Goal: Task Accomplishment & Management: Manage account settings

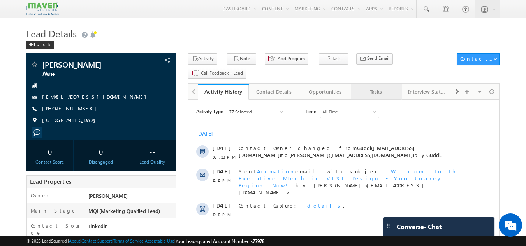
click at [376, 87] on div "Tasks" at bounding box center [376, 91] width 38 height 9
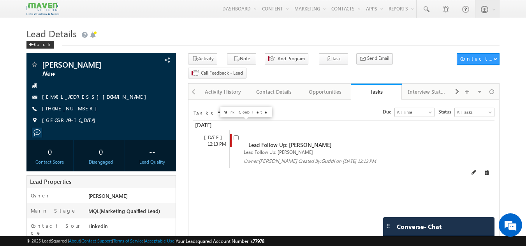
click at [234, 135] on input "checkbox" at bounding box center [236, 137] width 5 height 5
checkbox input "false"
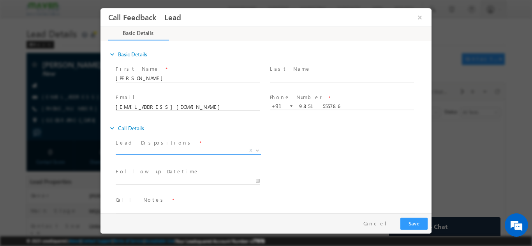
click at [238, 152] on span "X" at bounding box center [188, 151] width 145 height 8
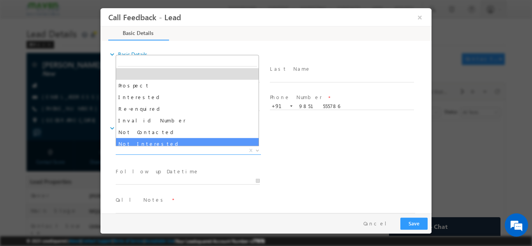
select select "Not Interested"
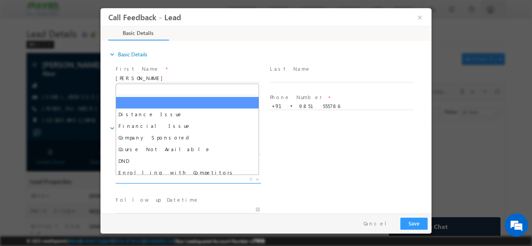
click at [171, 179] on span "X" at bounding box center [188, 180] width 145 height 8
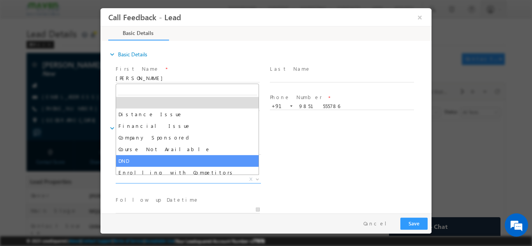
scroll to position [16, 0]
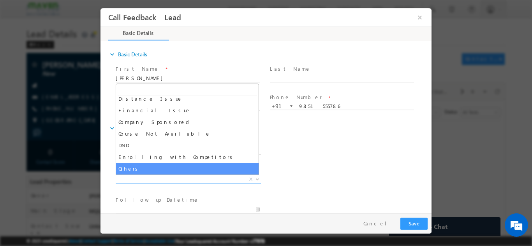
select select "Others"
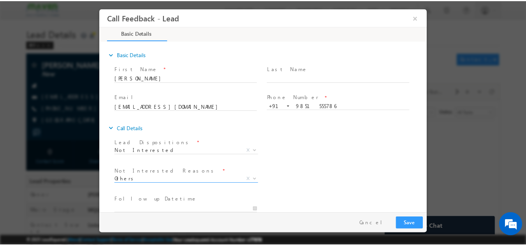
scroll to position [70, 0]
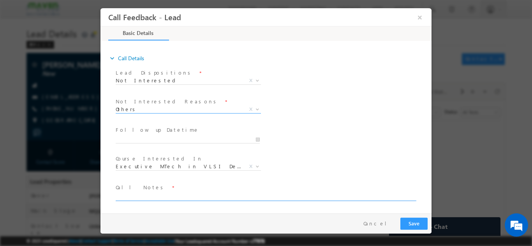
click at [154, 197] on textarea at bounding box center [265, 196] width 299 height 9
type textarea "Looking for job. Not interested in any program."
click at [415, 222] on button "Save" at bounding box center [413, 224] width 27 height 12
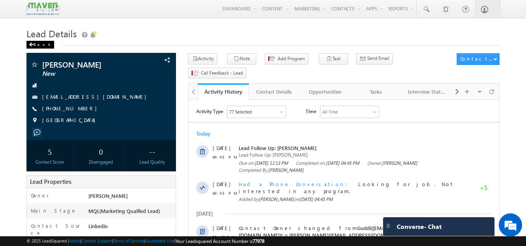
click at [32, 46] on span at bounding box center [31, 45] width 5 height 4
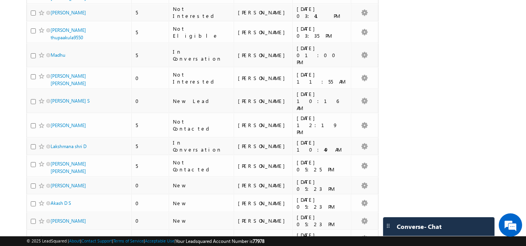
scroll to position [584, 0]
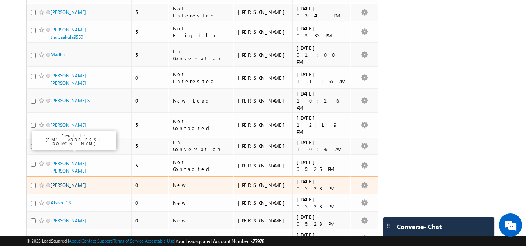
click at [59, 183] on link "[PERSON_NAME]" at bounding box center [68, 186] width 35 height 6
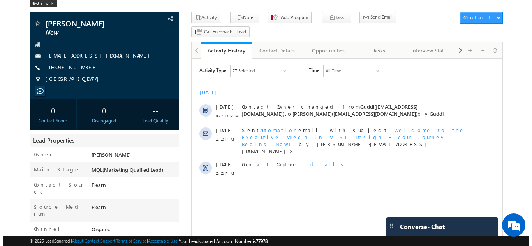
scroll to position [42, 0]
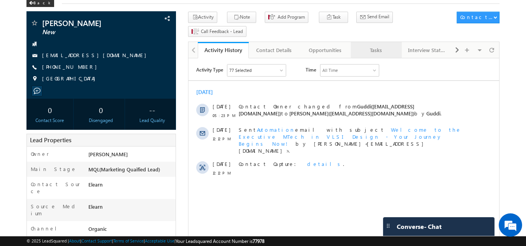
click at [373, 46] on div "Tasks" at bounding box center [376, 50] width 38 height 9
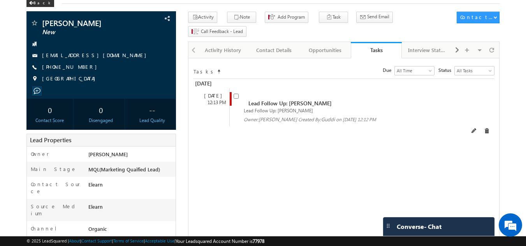
click at [237, 94] on input "checkbox" at bounding box center [236, 96] width 5 height 5
checkbox input "false"
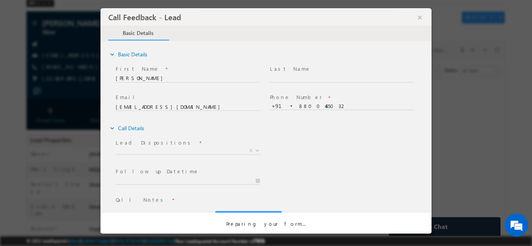
scroll to position [0, 0]
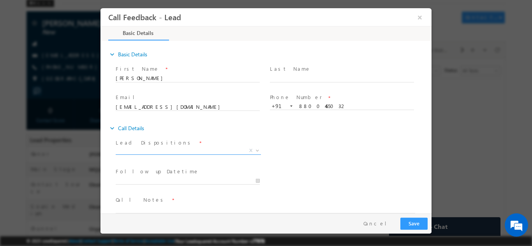
click at [210, 150] on span "X" at bounding box center [188, 151] width 145 height 8
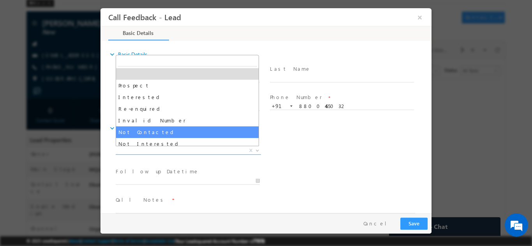
scroll to position [39, 0]
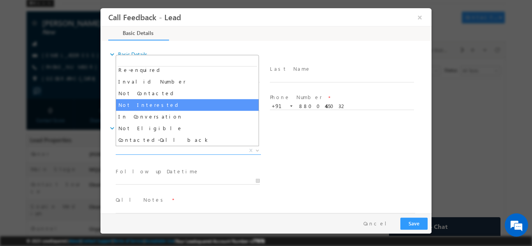
select select "Not Interested"
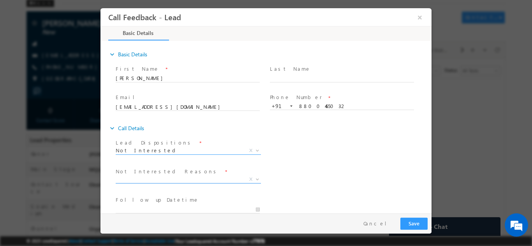
click at [190, 181] on span "X" at bounding box center [188, 180] width 145 height 8
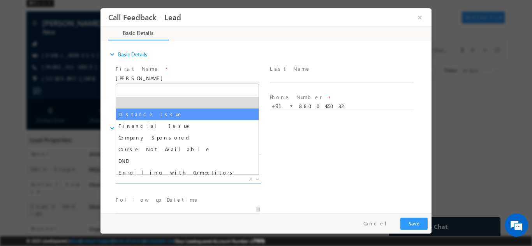
select select "Distance Issue"
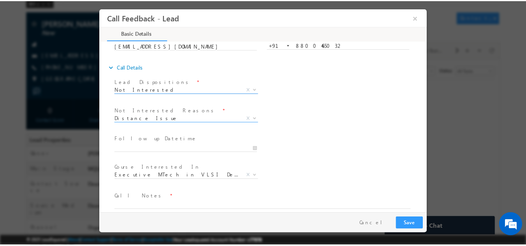
scroll to position [70, 0]
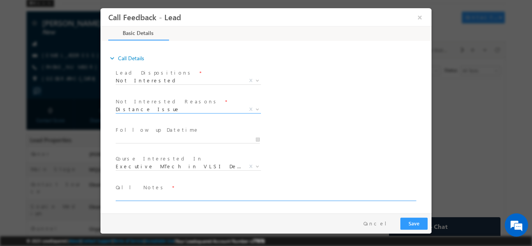
click at [160, 193] on textarea at bounding box center [265, 196] width 299 height 9
type textarea "from Noida, looking for online Mtech."
click at [421, 222] on button "Save" at bounding box center [413, 224] width 27 height 12
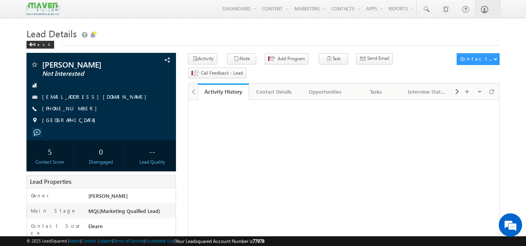
scroll to position [42, 0]
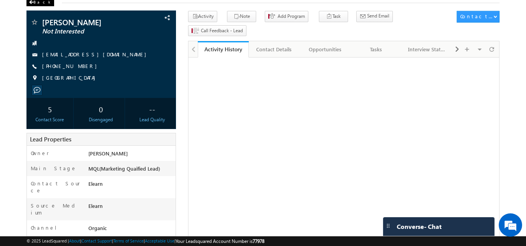
click at [40, 2] on div "Back" at bounding box center [40, 2] width 28 height 8
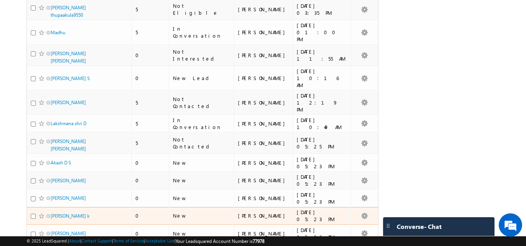
scroll to position [662, 0]
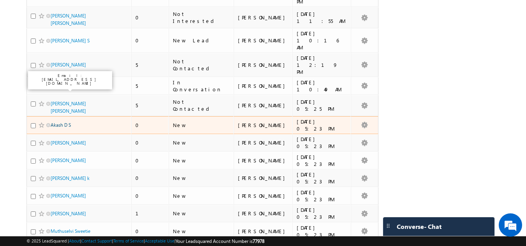
click at [66, 122] on link "Akash D S" at bounding box center [61, 125] width 20 height 6
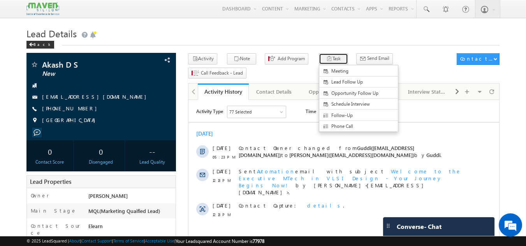
click at [326, 59] on icon "button" at bounding box center [329, 59] width 6 height 7
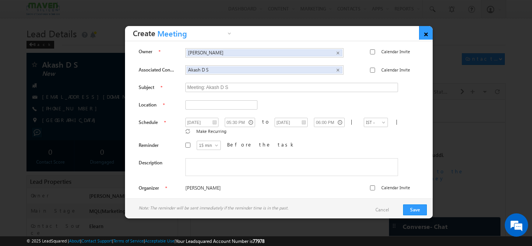
click at [425, 32] on link "×" at bounding box center [426, 33] width 14 height 14
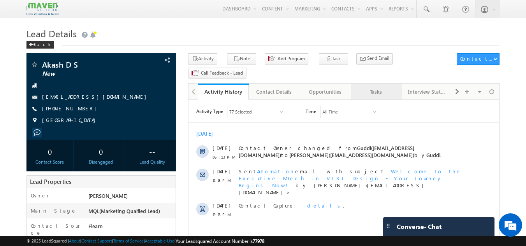
click at [375, 87] on div "Tasks" at bounding box center [376, 91] width 38 height 9
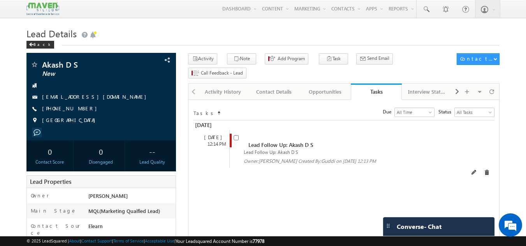
click at [237, 134] on span at bounding box center [238, 141] width 9 height 14
click at [237, 135] on input "checkbox" at bounding box center [236, 137] width 5 height 5
checkbox input "false"
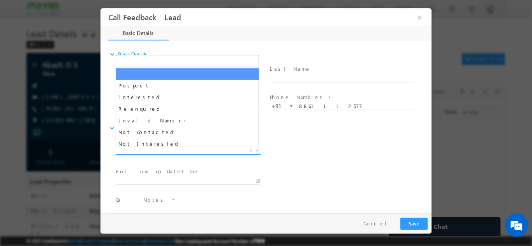
click at [173, 152] on span "X" at bounding box center [188, 151] width 145 height 8
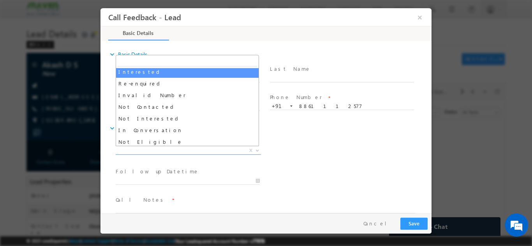
scroll to position [74, 0]
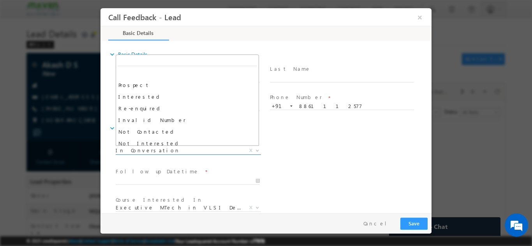
click at [169, 150] on span "In Conversation" at bounding box center [179, 150] width 127 height 7
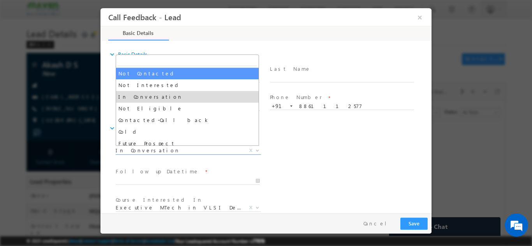
select select "Not Contacted"
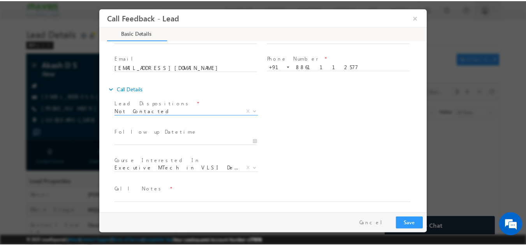
scroll to position [41, 0]
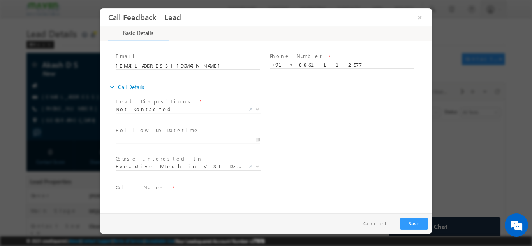
click at [159, 195] on textarea at bounding box center [265, 196] width 299 height 9
type textarea "DNP"
click at [421, 222] on button "Save" at bounding box center [413, 224] width 27 height 12
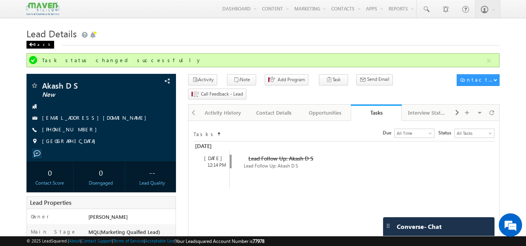
click at [35, 48] on div "Back" at bounding box center [40, 45] width 28 height 8
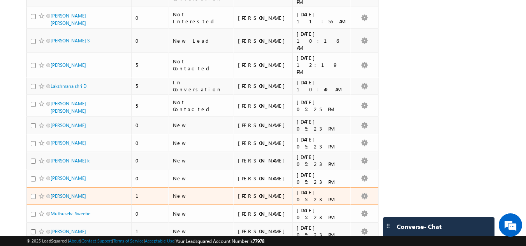
scroll to position [662, 0]
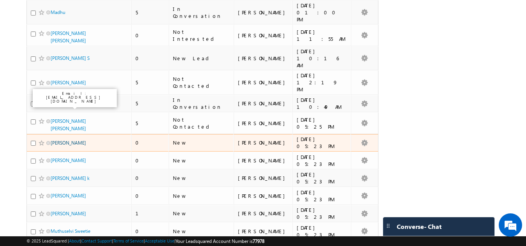
click at [63, 140] on link "[PERSON_NAME]" at bounding box center [68, 143] width 35 height 6
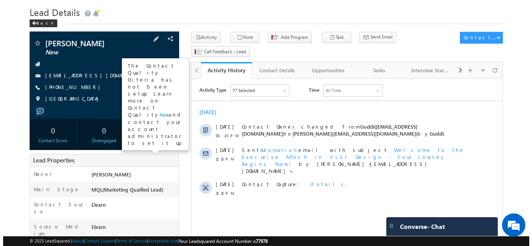
scroll to position [21, 0]
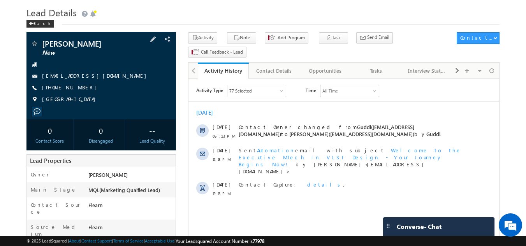
click at [85, 88] on div "+91-7569287957" at bounding box center [101, 88] width 142 height 8
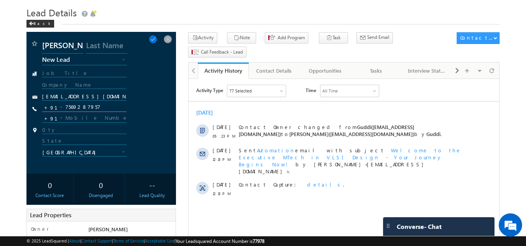
click at [95, 106] on input "7569287957" at bounding box center [84, 107] width 85 height 9
click at [166, 38] on span at bounding box center [168, 39] width 9 height 9
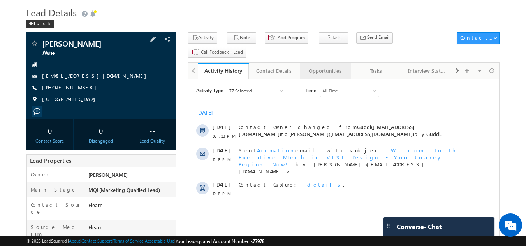
click at [326, 63] on link "Opportunities" at bounding box center [325, 71] width 51 height 16
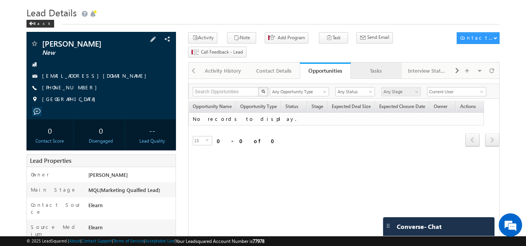
click at [383, 66] on div "Tasks" at bounding box center [376, 70] width 38 height 9
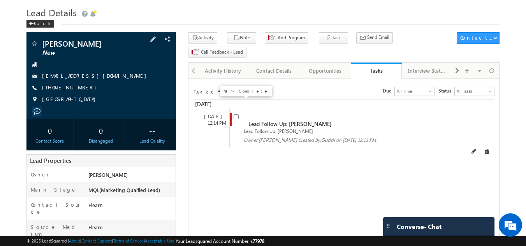
click at [236, 114] on input "checkbox" at bounding box center [236, 116] width 5 height 5
checkbox input "false"
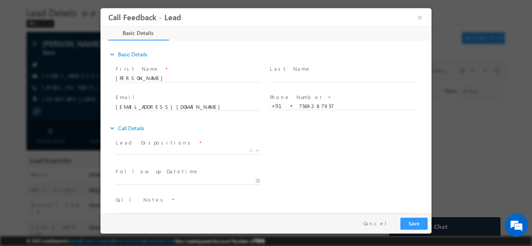
scroll to position [0, 0]
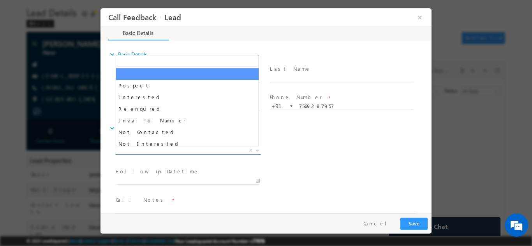
click at [194, 152] on span "X" at bounding box center [188, 151] width 145 height 8
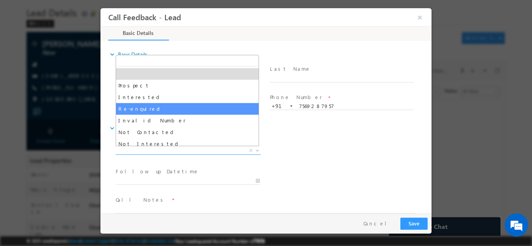
scroll to position [39, 0]
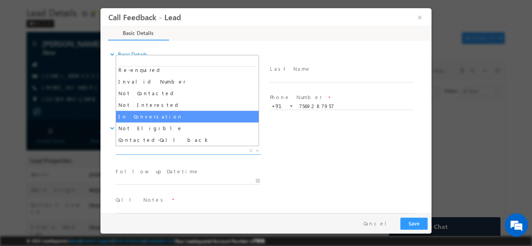
select select "In Conversation"
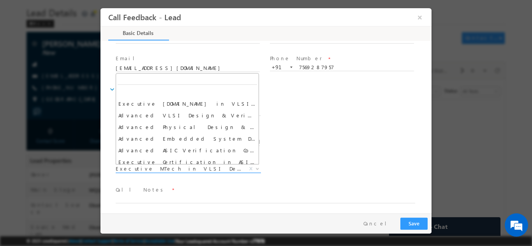
click at [228, 169] on span "Executive MTech in VLSI Design" at bounding box center [179, 168] width 127 height 7
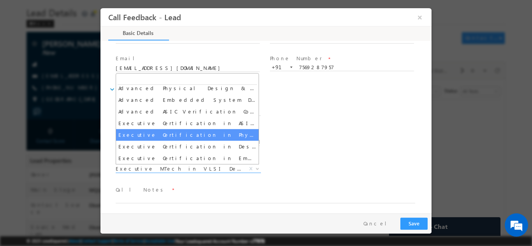
select select "Executive Certification in Physical Design"
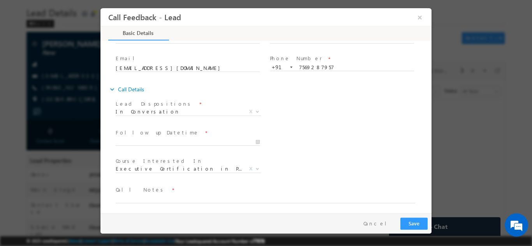
click at [369, 148] on div "Follow up Datetime * Program Type * Long Term Short Term X" at bounding box center [272, 141] width 317 height 29
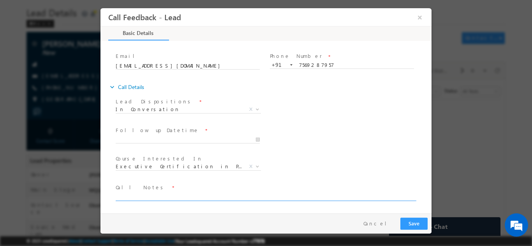
click at [179, 195] on textarea at bounding box center [265, 196] width 299 height 9
type textarea "Working pro. 3-4 years , Mtech complected, Pitched IIT R PD program."
click at [426, 223] on button "Save" at bounding box center [413, 224] width 27 height 12
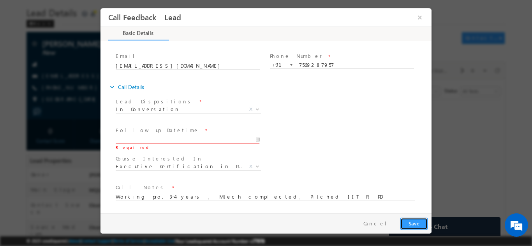
click at [425, 223] on button "Save" at bounding box center [413, 224] width 27 height 12
click at [257, 139] on input "25/08/2025 5:15 PM" at bounding box center [188, 140] width 144 height 8
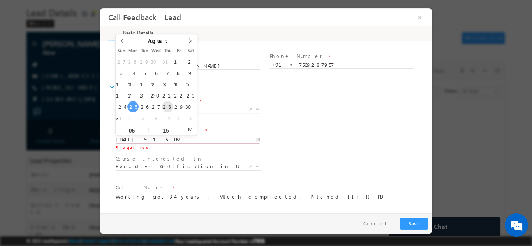
type input "28/08/2025 5:15 PM"
click at [313, 129] on div "Follow up Datetime * 28/08/2025 5:15 PM Required Program Type * Long Term Short…" at bounding box center [272, 139] width 317 height 29
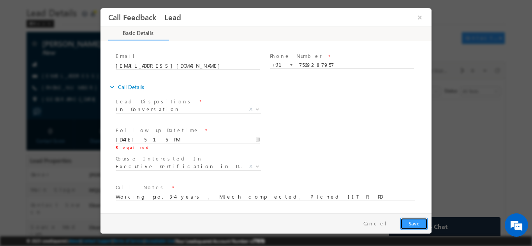
click at [419, 223] on button "Save" at bounding box center [413, 224] width 27 height 12
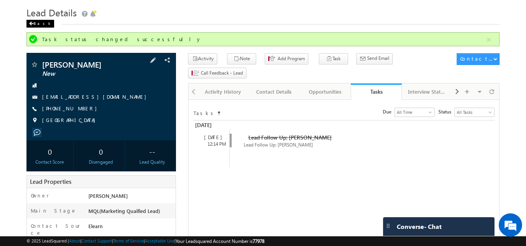
click at [40, 21] on div "Back" at bounding box center [40, 24] width 28 height 8
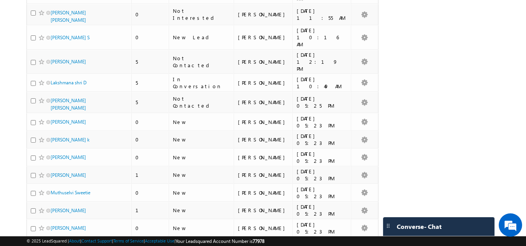
scroll to position [701, 0]
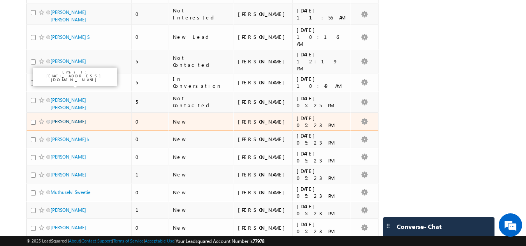
click at [60, 119] on link "[PERSON_NAME]" at bounding box center [68, 122] width 35 height 6
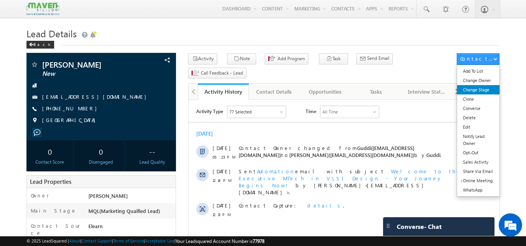
click at [480, 90] on link "Change Stage" at bounding box center [478, 89] width 42 height 9
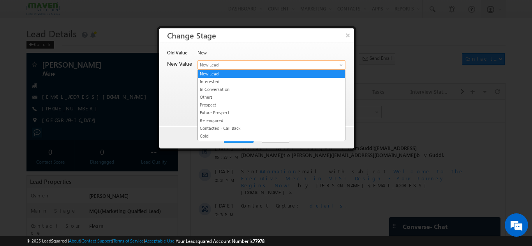
click at [232, 62] on span "New Lead" at bounding box center [258, 65] width 121 height 7
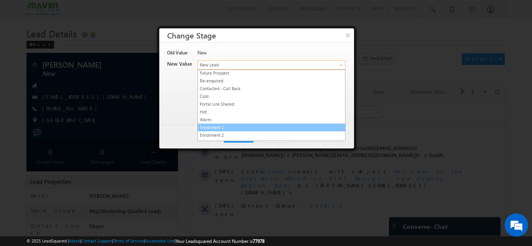
scroll to position [40, 0]
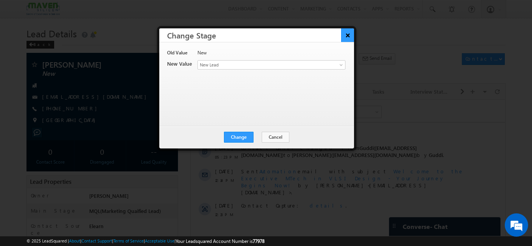
click at [343, 33] on button "×" at bounding box center [347, 35] width 13 height 14
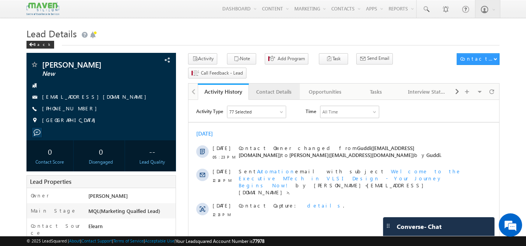
click at [272, 87] on div "Contact Details" at bounding box center [274, 91] width 38 height 9
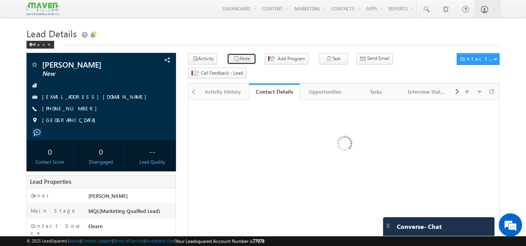
click at [239, 61] on button "Note" at bounding box center [241, 58] width 29 height 11
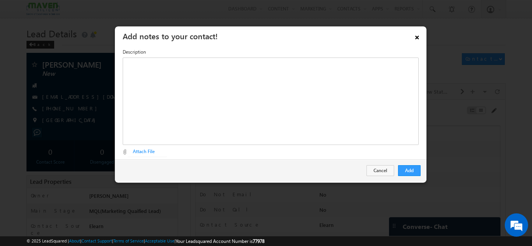
click at [420, 36] on link "×" at bounding box center [416, 36] width 13 height 14
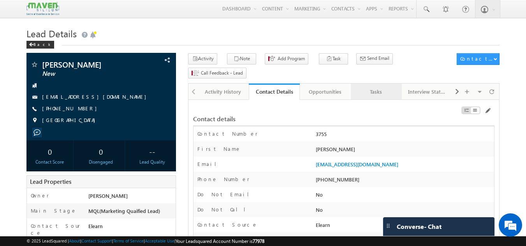
click at [385, 87] on div "Tasks" at bounding box center [376, 91] width 38 height 9
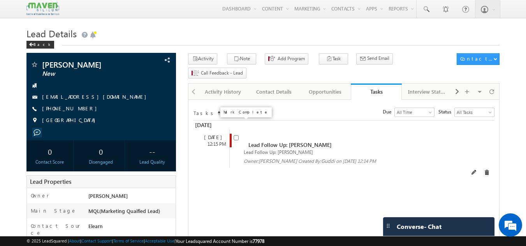
click at [238, 135] on input "checkbox" at bounding box center [236, 137] width 5 height 5
checkbox input "false"
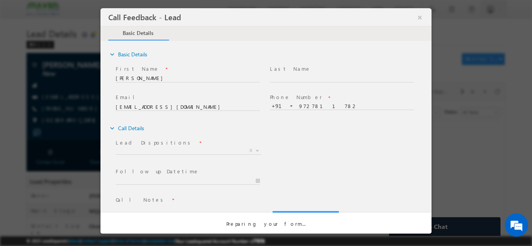
scroll to position [0, 0]
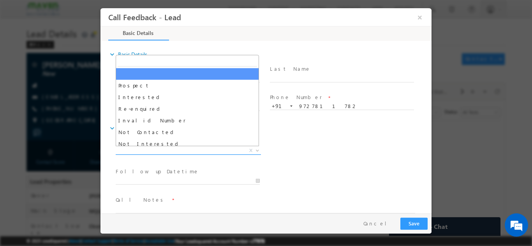
click at [204, 150] on span "X" at bounding box center [188, 151] width 145 height 8
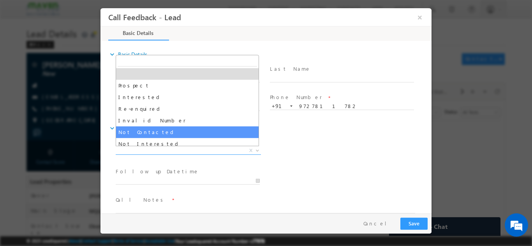
select select "Not Contacted"
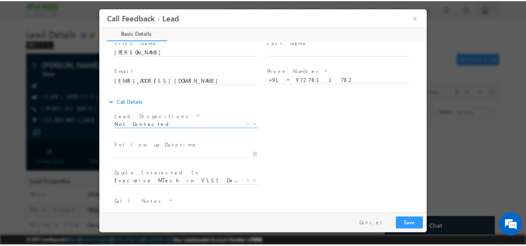
scroll to position [41, 0]
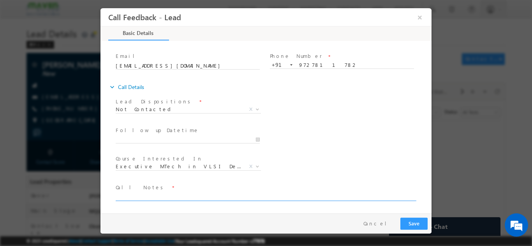
click at [155, 197] on textarea at bounding box center [265, 196] width 299 height 9
type textarea "DNP // Disconnected the call."
click at [422, 225] on button "Save" at bounding box center [413, 224] width 27 height 12
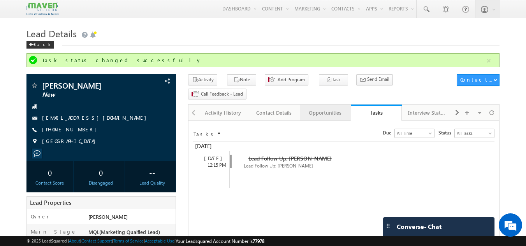
click at [330, 108] on div "Opportunities" at bounding box center [325, 112] width 38 height 9
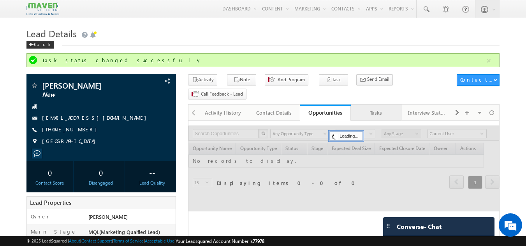
click at [375, 108] on div "Tasks" at bounding box center [376, 112] width 38 height 9
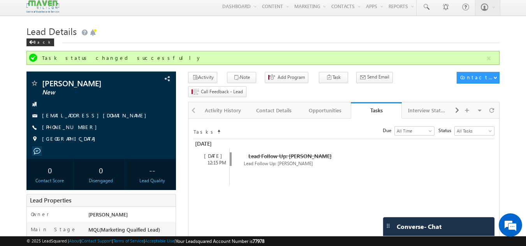
scroll to position [0, 0]
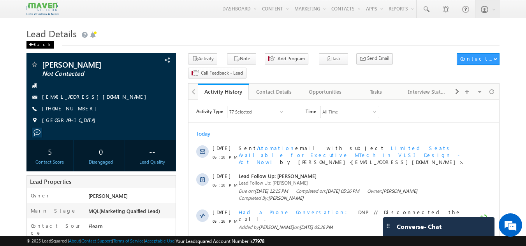
click at [37, 41] on div "Back" at bounding box center [40, 45] width 28 height 8
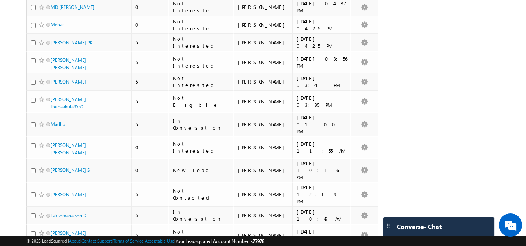
scroll to position [646, 0]
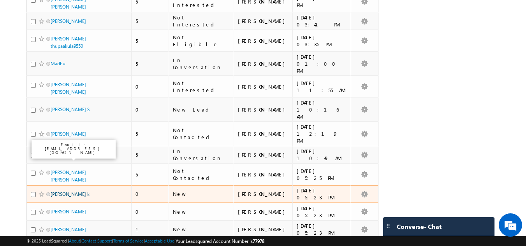
click at [64, 192] on link "[PERSON_NAME] k" at bounding box center [70, 195] width 39 height 6
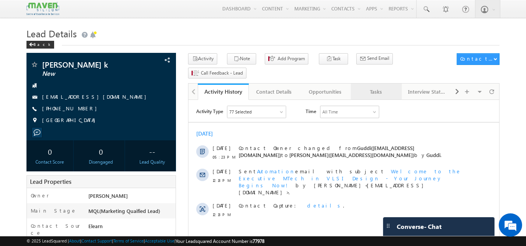
click at [379, 87] on div "Tasks" at bounding box center [376, 91] width 38 height 9
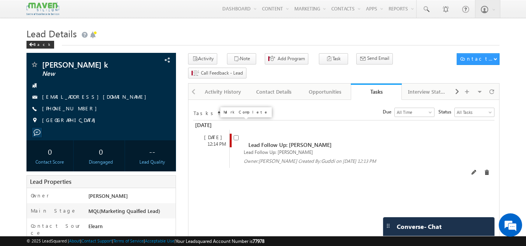
click at [234, 135] on input "checkbox" at bounding box center [236, 137] width 5 height 5
checkbox input "false"
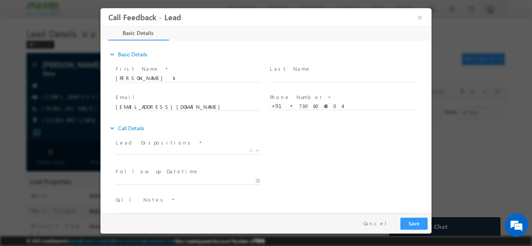
click at [192, 152] on span "X" at bounding box center [188, 151] width 145 height 8
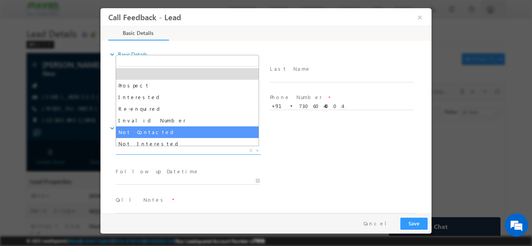
select select "Not Contacted"
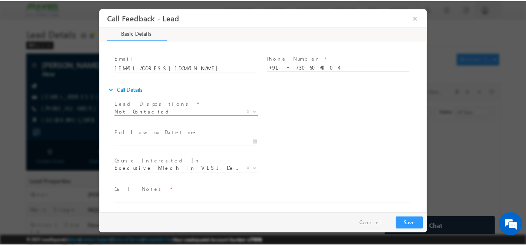
scroll to position [41, 0]
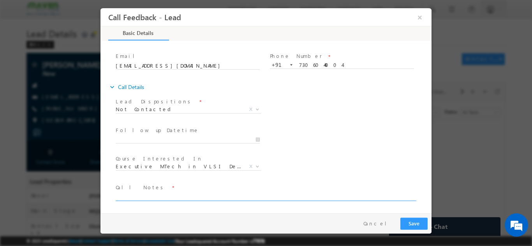
click at [153, 193] on textarea at bounding box center [265, 196] width 299 height 9
type textarea "DNP // DNP"
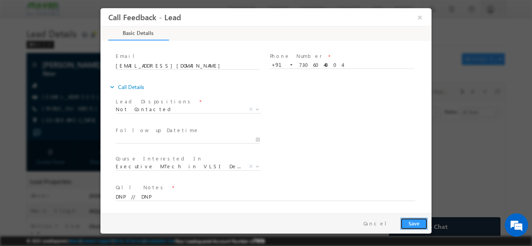
click at [412, 218] on button "Save" at bounding box center [413, 224] width 27 height 12
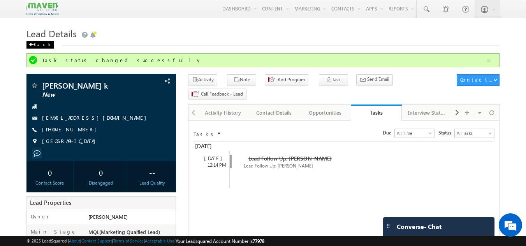
click at [38, 42] on div "Back" at bounding box center [40, 45] width 28 height 8
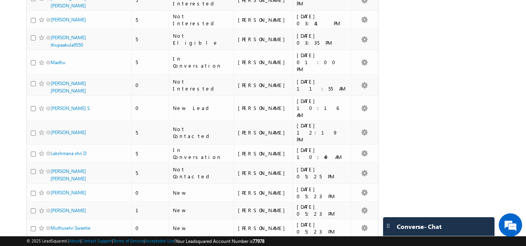
scroll to position [662, 0]
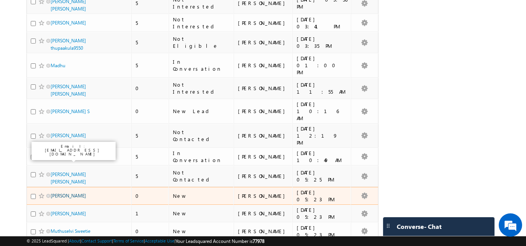
click at [70, 193] on link "[PERSON_NAME]" at bounding box center [68, 196] width 35 height 6
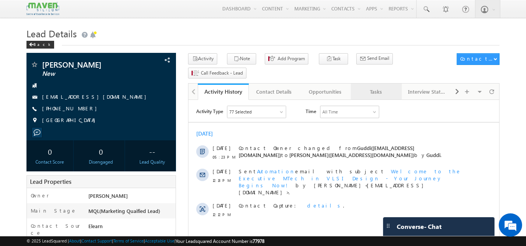
click at [375, 84] on link "Tasks" at bounding box center [376, 92] width 51 height 16
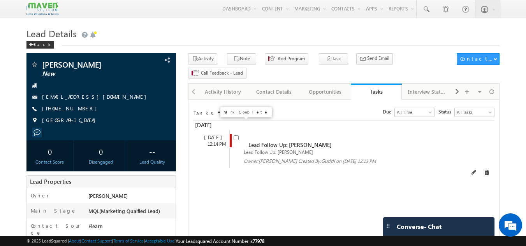
click at [236, 135] on input "checkbox" at bounding box center [236, 137] width 5 height 5
checkbox input "false"
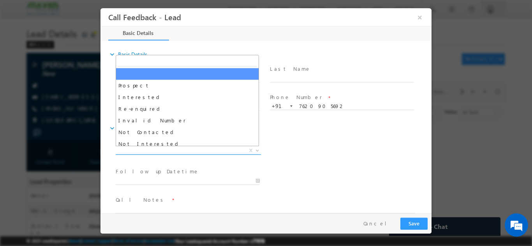
click at [203, 152] on span "X" at bounding box center [188, 151] width 145 height 8
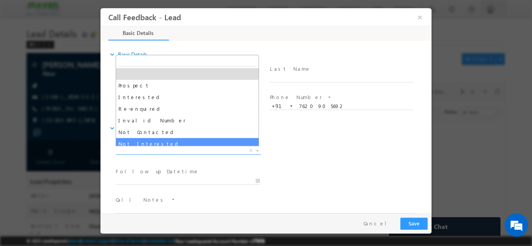
select select "Not Interested"
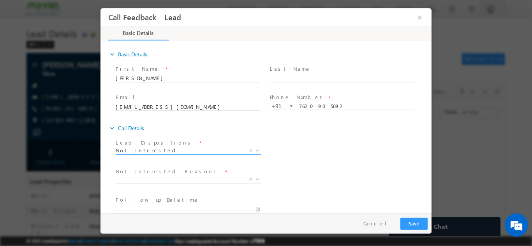
scroll to position [39, 0]
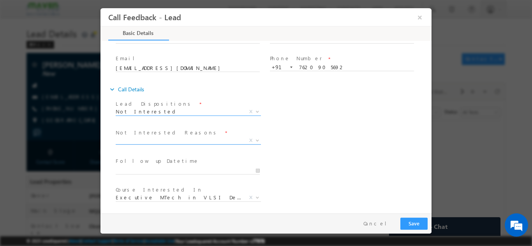
click at [168, 143] on span "X" at bounding box center [188, 141] width 145 height 8
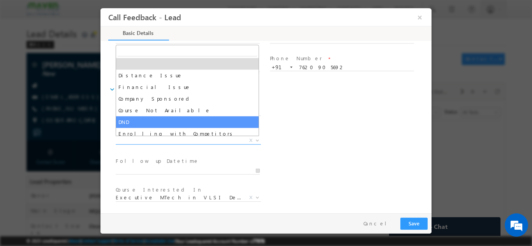
scroll to position [16, 0]
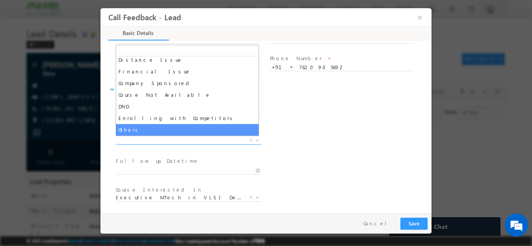
select select "Others"
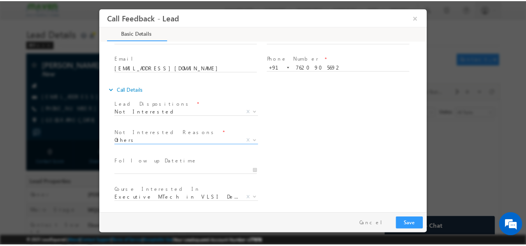
scroll to position [70, 0]
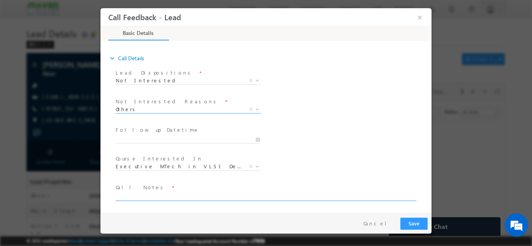
click at [174, 199] on textarea at bounding box center [265, 196] width 299 height 9
type textarea "Not interested in any program."
click at [417, 227] on button "Save" at bounding box center [413, 224] width 27 height 12
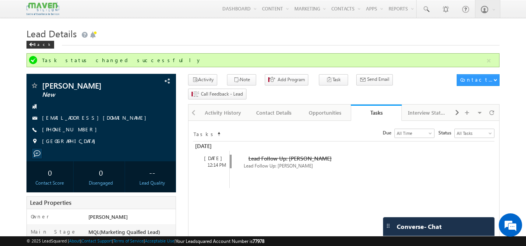
click at [46, 44] on link "Back" at bounding box center [42, 43] width 32 height 7
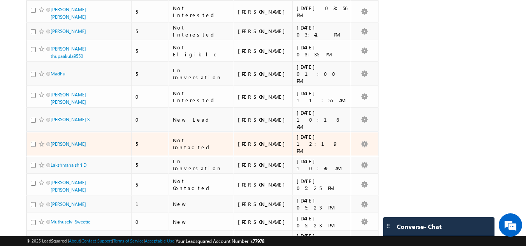
scroll to position [779, 0]
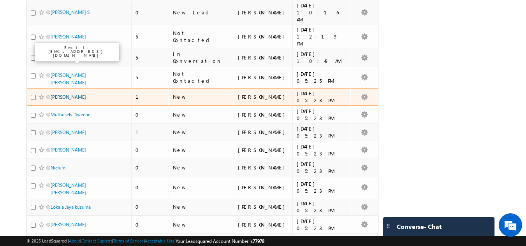
click at [77, 94] on link "[PERSON_NAME]" at bounding box center [68, 97] width 35 height 6
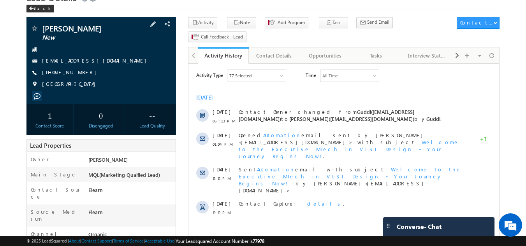
click at [83, 72] on div "[PHONE_NUMBER]" at bounding box center [101, 73] width 142 height 8
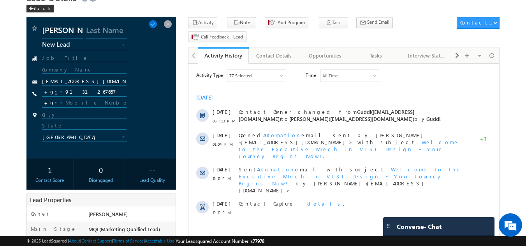
click at [95, 88] on div "[EMAIL_ADDRESS][DOMAIN_NAME]" at bounding box center [102, 83] width 121 height 11
click at [97, 91] on input "9131267657" at bounding box center [84, 92] width 85 height 9
click at [169, 23] on span at bounding box center [168, 24] width 9 height 9
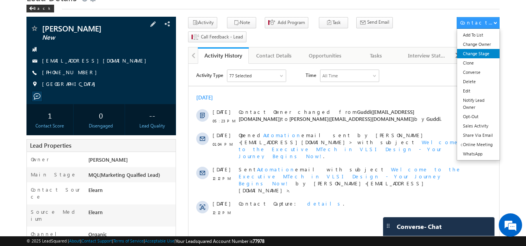
click at [478, 55] on link "Change Stage" at bounding box center [478, 53] width 42 height 9
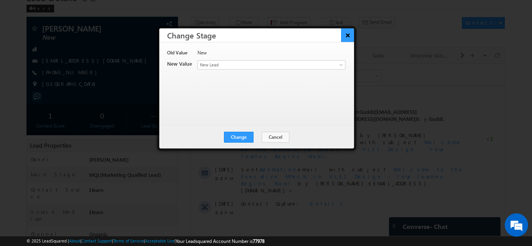
click at [346, 36] on button "×" at bounding box center [347, 35] width 13 height 14
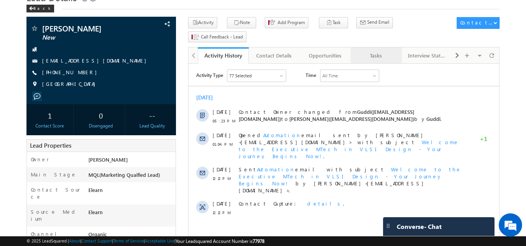
click at [382, 51] on div "Tasks" at bounding box center [376, 55] width 38 height 9
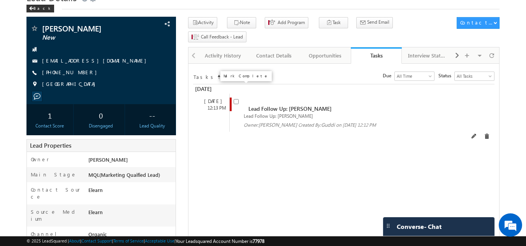
click at [235, 99] on input "checkbox" at bounding box center [236, 101] width 5 height 5
checkbox input "false"
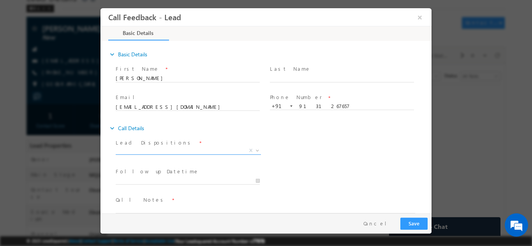
click at [188, 150] on span "X" at bounding box center [188, 151] width 145 height 8
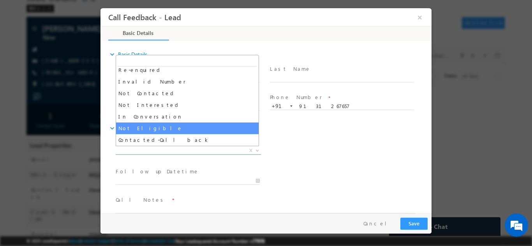
scroll to position [74, 0]
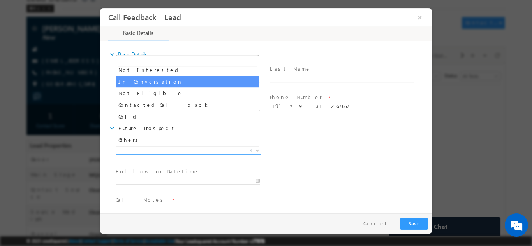
select select "In Conversation"
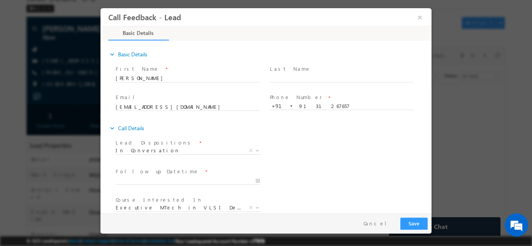
click at [205, 175] on span "*" at bounding box center [206, 171] width 2 height 9
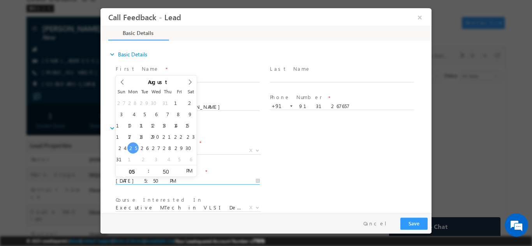
click at [162, 180] on input "25/08/2025 5:50 PM" at bounding box center [188, 181] width 144 height 8
type input "26/08/2025 5:50 PM"
click at [132, 172] on input "05" at bounding box center [132, 171] width 32 height 5
click at [137, 171] on input "05" at bounding box center [132, 171] width 32 height 5
type input "12"
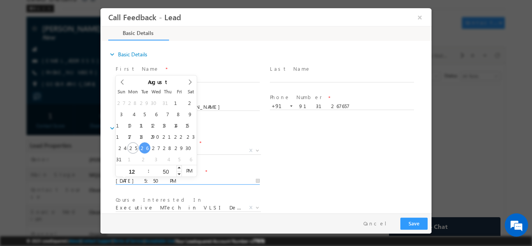
type input "26/08/2025 12:50 PM"
click at [162, 172] on input "50" at bounding box center [165, 171] width 32 height 5
type input "30"
type input "26/08/2025 12:30 PM"
click at [278, 175] on div "Follow up Datetime * 26/08/2025 12:30 PM Program Type * Long Term Short Term X" at bounding box center [272, 180] width 317 height 29
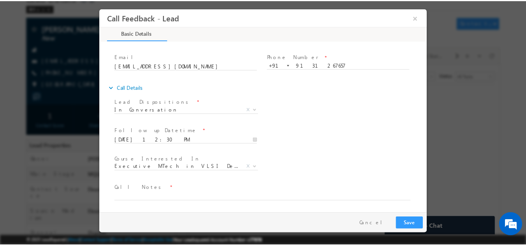
scroll to position [41, 0]
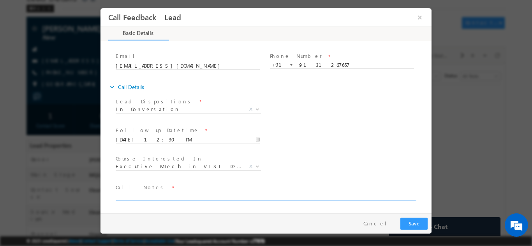
click at [144, 193] on textarea at bounding box center [265, 196] width 299 height 9
type textarea "busy, sent details, will check and reply back."
click at [425, 222] on button "Save" at bounding box center [413, 224] width 27 height 12
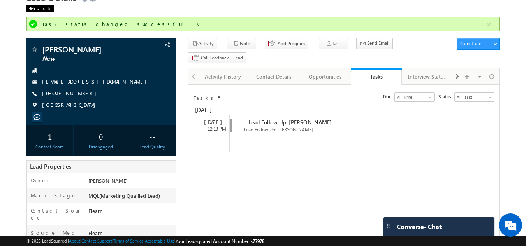
click at [38, 11] on div "Back" at bounding box center [40, 9] width 28 height 8
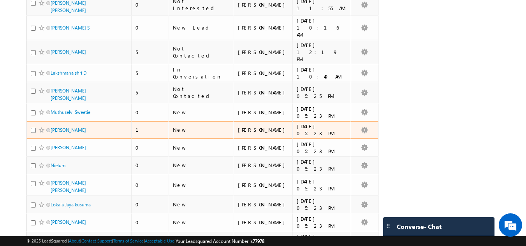
scroll to position [740, 0]
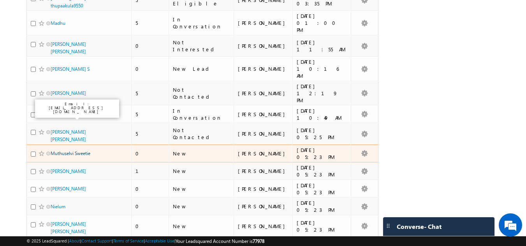
click at [67, 151] on link "Muthuselvi Sweetie" at bounding box center [71, 154] width 40 height 6
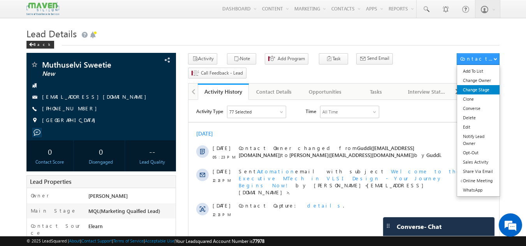
click at [481, 93] on link "Change Stage" at bounding box center [478, 89] width 42 height 9
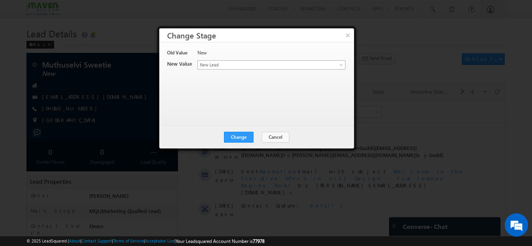
click at [244, 66] on span "New Lead" at bounding box center [258, 65] width 121 height 7
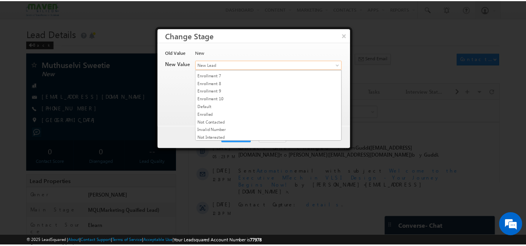
scroll to position [147, 0]
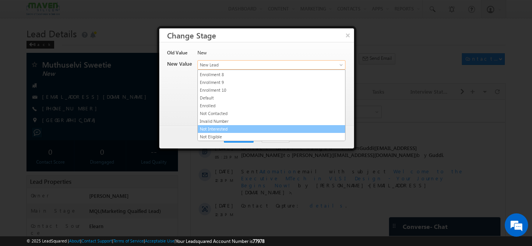
click at [224, 127] on link "Not Interested" at bounding box center [271, 129] width 147 height 7
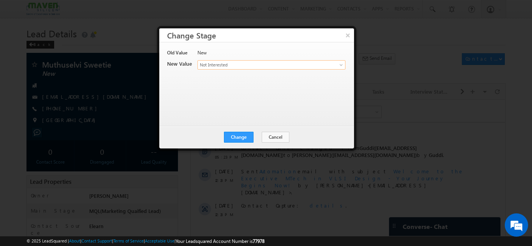
click at [232, 131] on div "Change Cancel Close" at bounding box center [256, 137] width 195 height 23
click at [236, 140] on button "Change" at bounding box center [239, 137] width 30 height 11
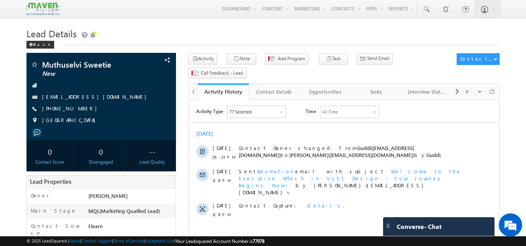
click at [347, 38] on h1 "Lead Details" at bounding box center [262, 32] width 473 height 15
click at [378, 87] on div "Tasks" at bounding box center [376, 91] width 38 height 9
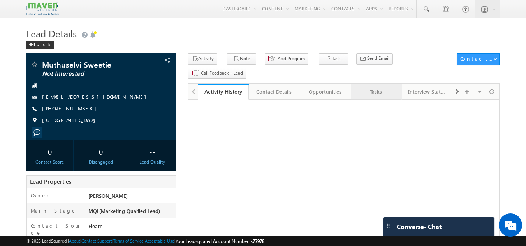
click at [375, 87] on div "Tasks" at bounding box center [376, 91] width 38 height 9
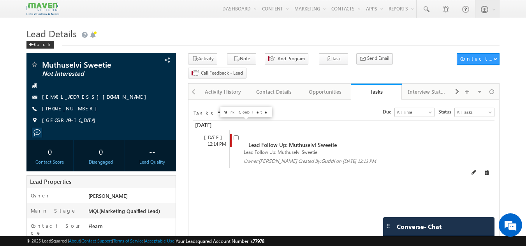
click at [234, 135] on input "checkbox" at bounding box center [236, 137] width 5 height 5
checkbox input "false"
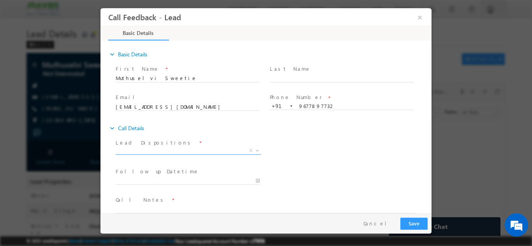
click at [182, 151] on span "X" at bounding box center [188, 151] width 145 height 8
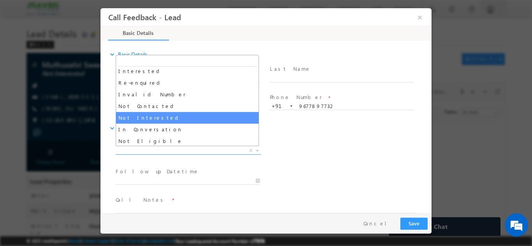
scroll to position [39, 0]
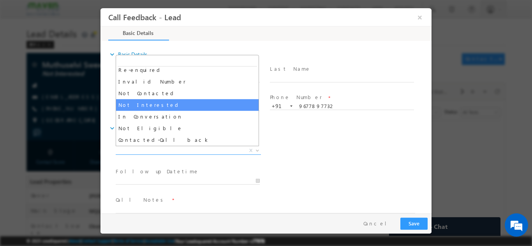
select select "Not Interested"
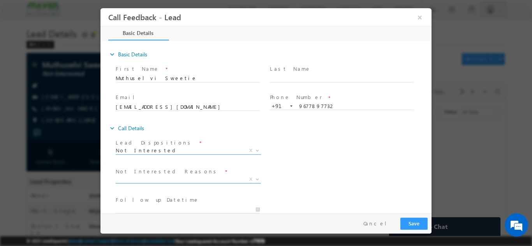
click at [170, 182] on span "X" at bounding box center [188, 180] width 145 height 8
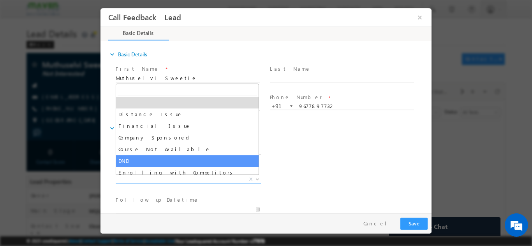
scroll to position [16, 0]
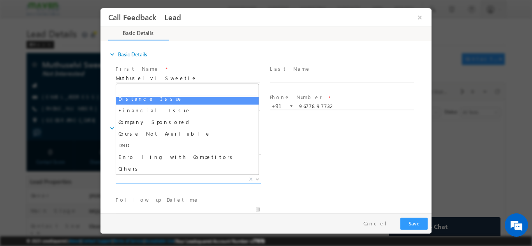
select select "Distance Issue"
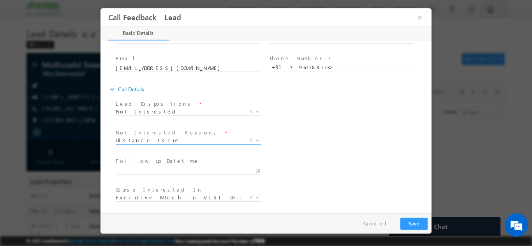
scroll to position [70, 0]
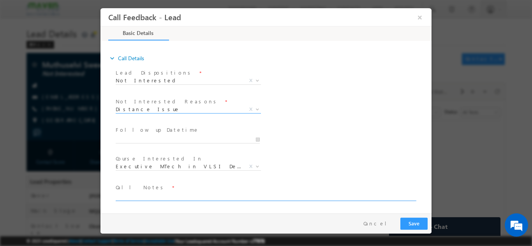
click at [147, 197] on textarea at bounding box center [265, 196] width 299 height 9
type textarea "Out of city, working on sat. also. Looking for online Mtech only."
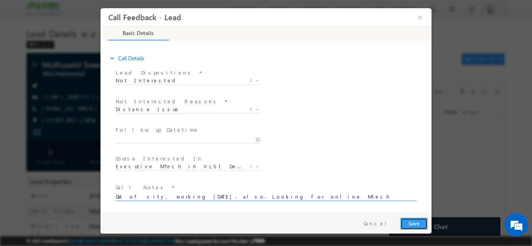
click at [419, 222] on button "Save" at bounding box center [413, 224] width 27 height 12
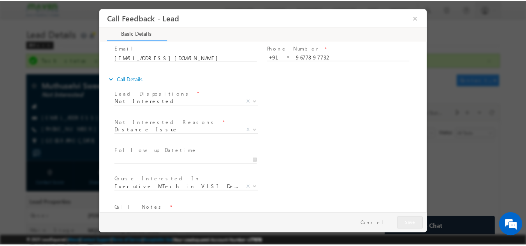
scroll to position [31, 0]
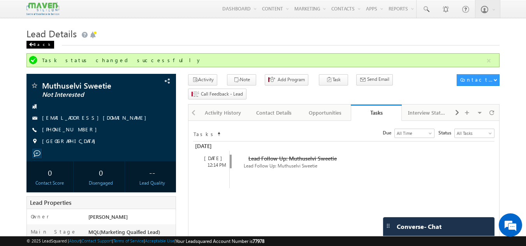
click at [36, 44] on div "Back" at bounding box center [40, 45] width 28 height 8
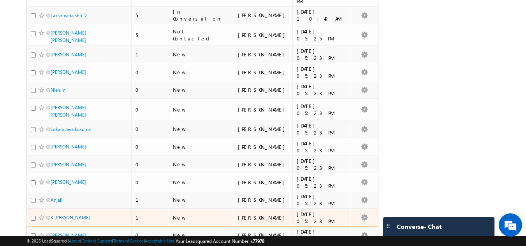
scroll to position [779, 0]
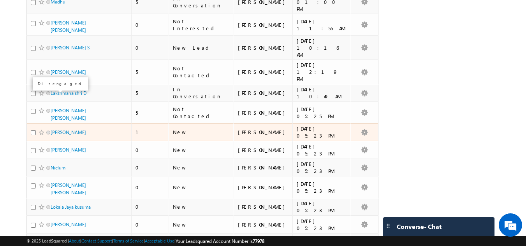
click at [47, 131] on span at bounding box center [48, 133] width 4 height 4
click at [59, 130] on link "[PERSON_NAME]" at bounding box center [68, 133] width 35 height 6
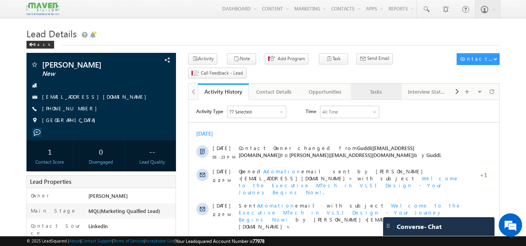
click at [378, 87] on div "Tasks" at bounding box center [376, 91] width 38 height 9
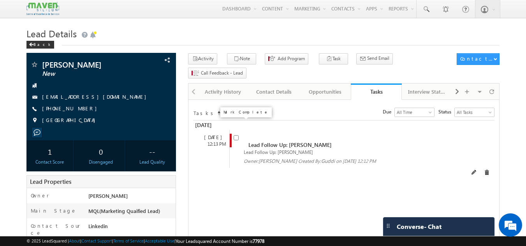
click at [236, 135] on input "checkbox" at bounding box center [236, 137] width 5 height 5
checkbox input "false"
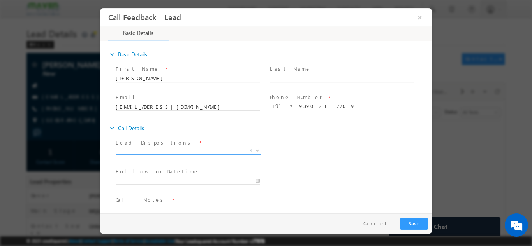
click at [185, 155] on span "X" at bounding box center [188, 152] width 145 height 8
click at [188, 149] on span "X" at bounding box center [188, 151] width 145 height 8
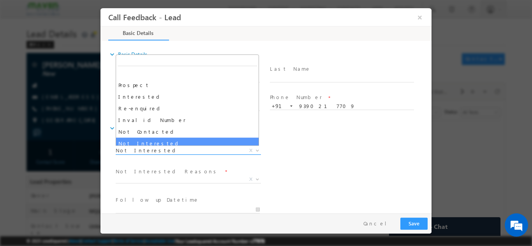
click at [191, 149] on span "Not Interested" at bounding box center [179, 150] width 127 height 7
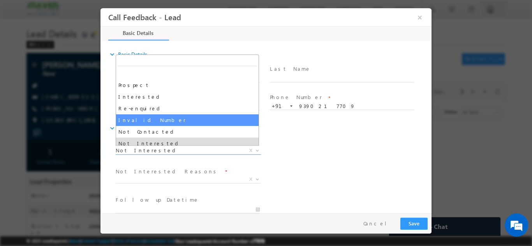
scroll to position [39, 0]
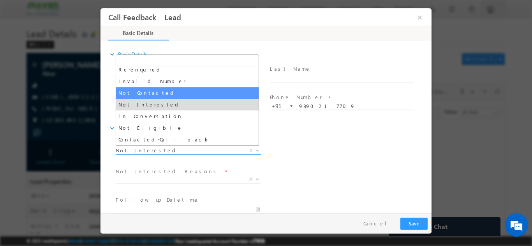
select select "Not Contacted"
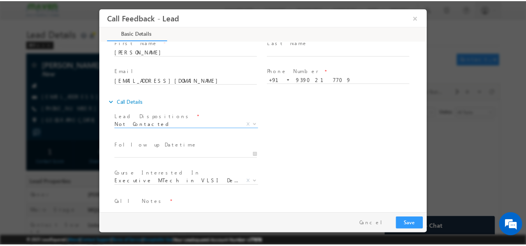
scroll to position [41, 0]
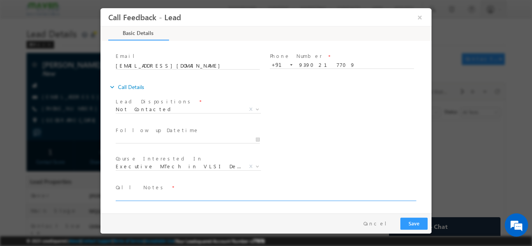
click at [153, 195] on textarea at bounding box center [265, 196] width 299 height 9
type textarea "DNP"
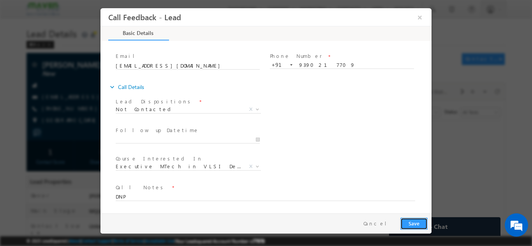
click at [410, 220] on button "Save" at bounding box center [413, 224] width 27 height 12
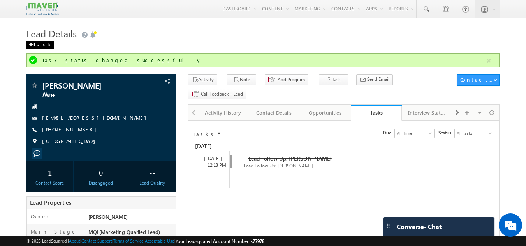
click at [37, 43] on div "Back" at bounding box center [40, 45] width 28 height 8
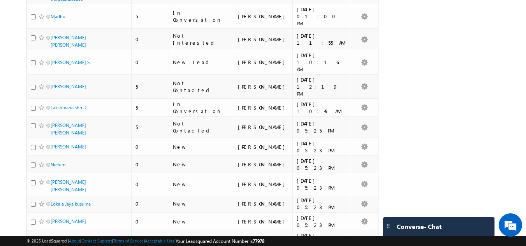
scroll to position [779, 0]
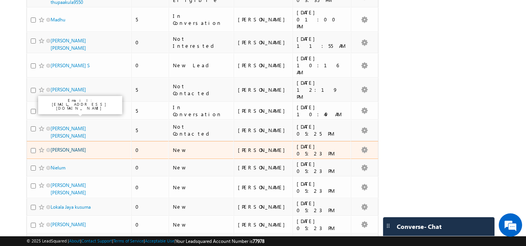
click at [86, 147] on link "[PERSON_NAME]" at bounding box center [68, 150] width 35 height 6
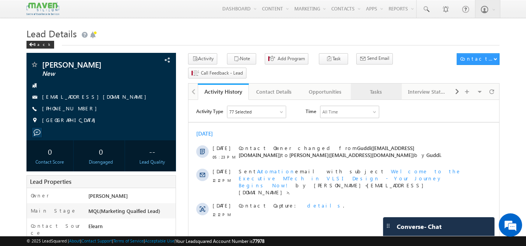
click at [383, 87] on div "Tasks" at bounding box center [376, 91] width 38 height 9
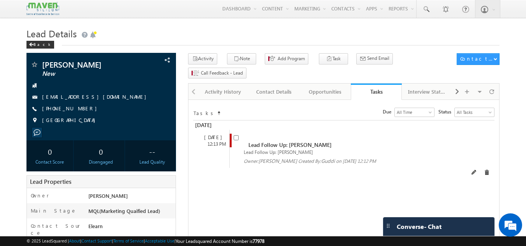
click at [233, 130] on div "Lead Follow Up: LIKHITHA BHEESETTI Lead Follow Up: LIKHITHA BHEESETTI Owner: So…" at bounding box center [350, 149] width 243 height 38
click at [242, 134] on span at bounding box center [238, 141] width 9 height 14
click at [238, 134] on span at bounding box center [236, 137] width 5 height 7
click at [237, 149] on div "Lead Follow Up: LIKHITHA BHEESETTI" at bounding box center [344, 152] width 221 height 7
click at [237, 135] on input "checkbox" at bounding box center [236, 137] width 5 height 5
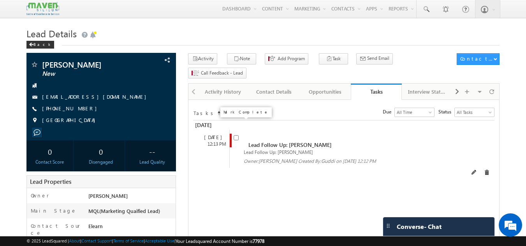
checkbox input "false"
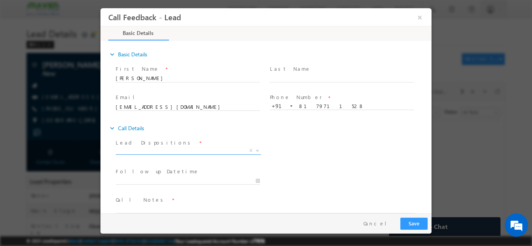
click at [257, 146] on span at bounding box center [257, 150] width 8 height 10
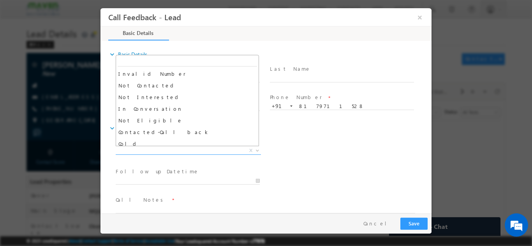
scroll to position [35, 0]
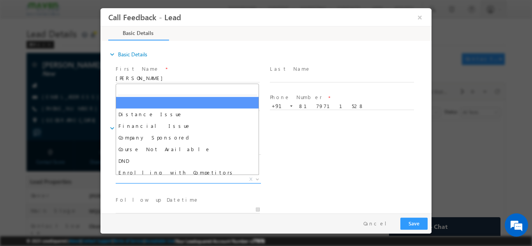
click at [255, 178] on b at bounding box center [257, 179] width 5 height 3
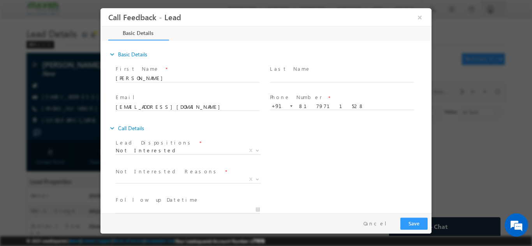
click at [397, 169] on div "Not Interested Reasons * Distance Issue Financial Issue Company Sponsored Cours…" at bounding box center [272, 180] width 317 height 29
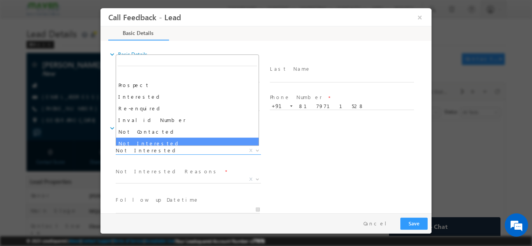
click at [253, 145] on body "Call Feedback - Lead × Basic Details" at bounding box center [265, 111] width 331 height 206
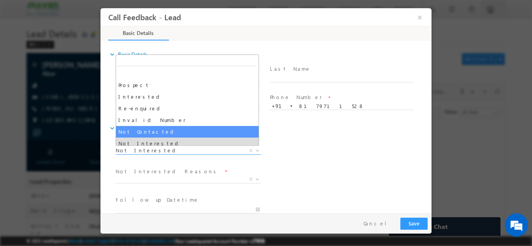
select select "Not Contacted"
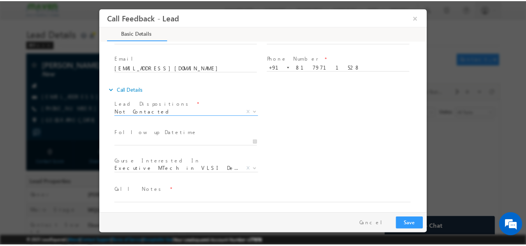
scroll to position [41, 0]
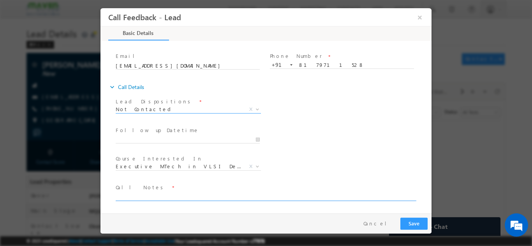
click at [211, 193] on textarea at bounding box center [265, 196] width 299 height 9
type textarea "Disconnected the call."
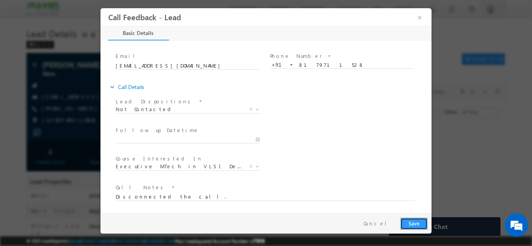
click at [422, 227] on button "Save" at bounding box center [413, 224] width 27 height 12
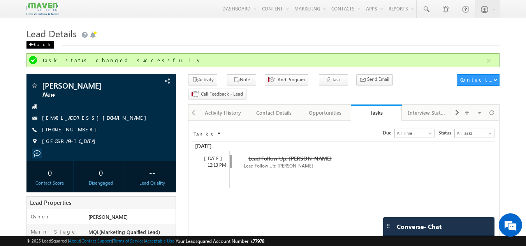
click at [35, 47] on div "Back" at bounding box center [40, 45] width 28 height 8
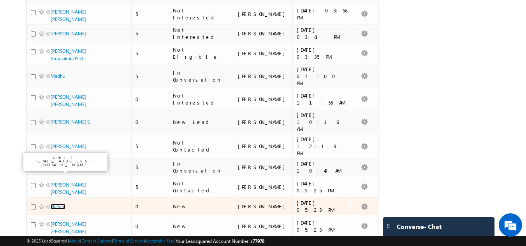
drag, startPoint x: 65, startPoint y: 169, endPoint x: 77, endPoint y: 170, distance: 12.1
click at [64, 204] on link "Nielum" at bounding box center [58, 207] width 15 height 6
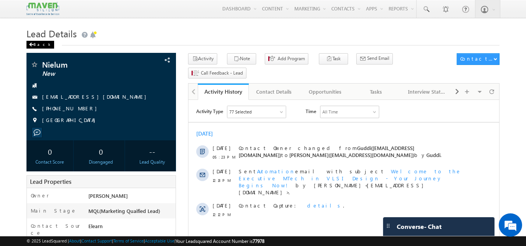
click at [34, 43] on div "Back" at bounding box center [40, 45] width 28 height 8
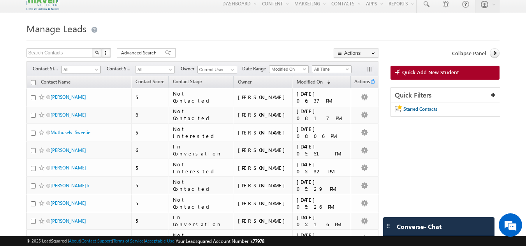
scroll to position [39, 0]
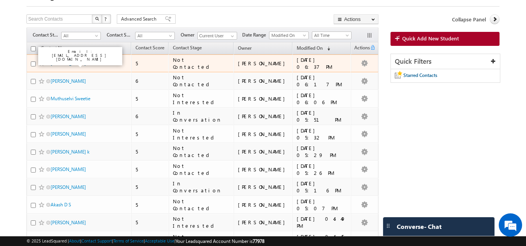
click at [83, 61] on link "[PERSON_NAME]" at bounding box center [68, 63] width 35 height 6
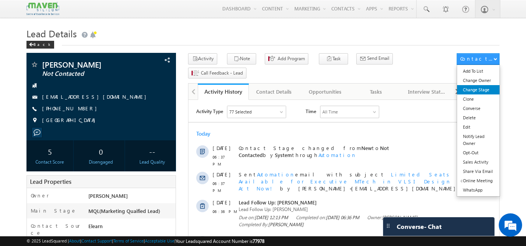
click at [479, 92] on link "Change Stage" at bounding box center [478, 89] width 42 height 9
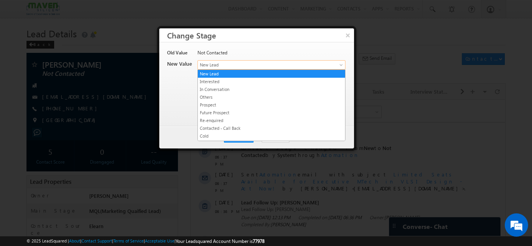
click at [252, 65] on span "New Lead" at bounding box center [258, 65] width 121 height 7
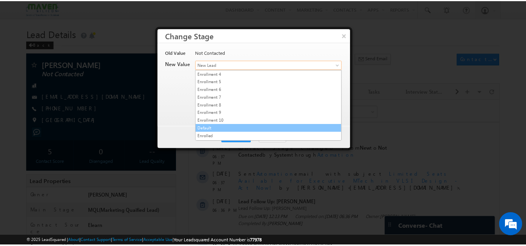
scroll to position [147, 0]
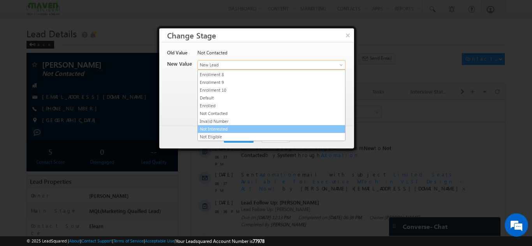
click at [230, 127] on link "Not Interested" at bounding box center [271, 129] width 147 height 7
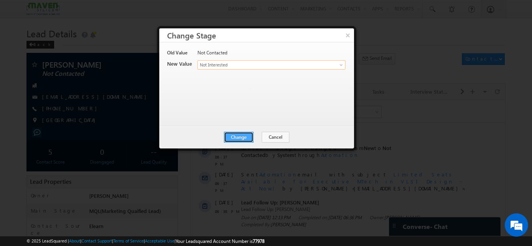
click at [238, 135] on button "Change" at bounding box center [239, 137] width 30 height 11
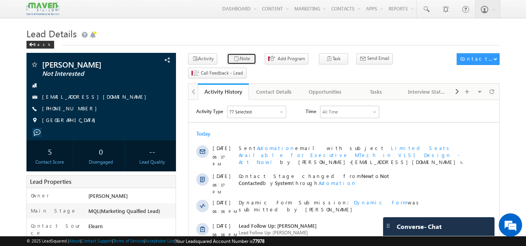
click at [234, 57] on icon "button" at bounding box center [237, 59] width 6 height 7
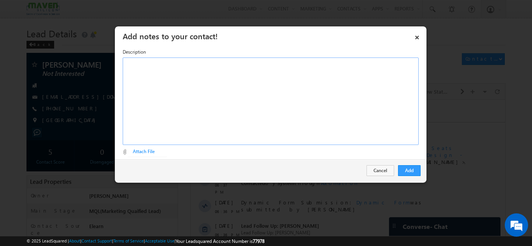
click at [265, 116] on div "Rich Text Editor, Description-inline-editor-div" at bounding box center [271, 102] width 296 height 88
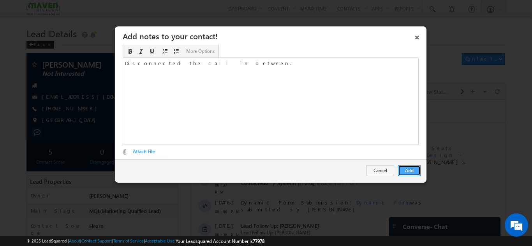
click at [417, 171] on button "Add" at bounding box center [409, 170] width 23 height 11
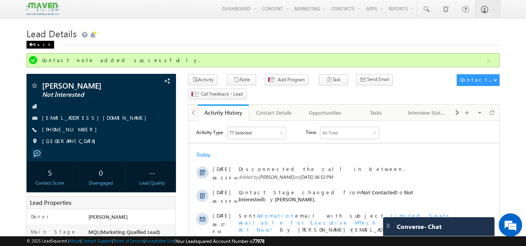
click at [37, 43] on div "Back" at bounding box center [40, 45] width 28 height 8
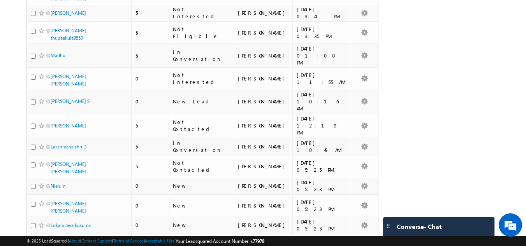
scroll to position [779, 0]
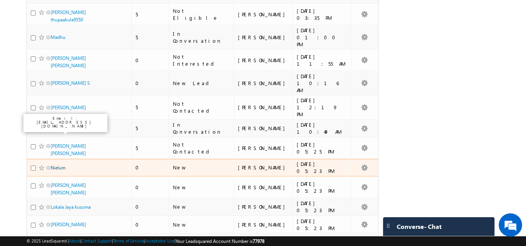
click at [58, 165] on link "Nielum" at bounding box center [58, 168] width 15 height 6
